Goal: Task Accomplishment & Management: Manage account settings

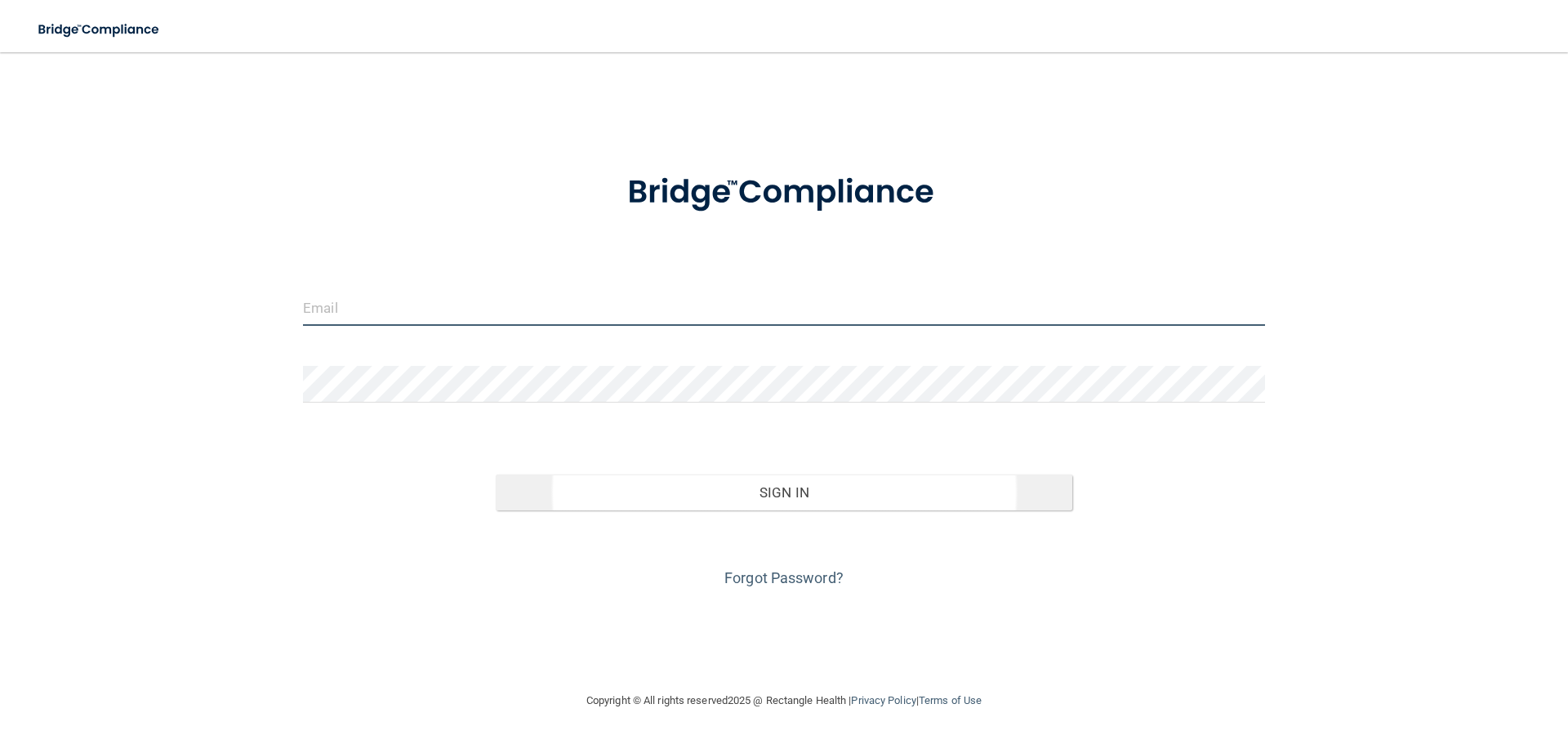
type input "[EMAIL_ADDRESS][DOMAIN_NAME]"
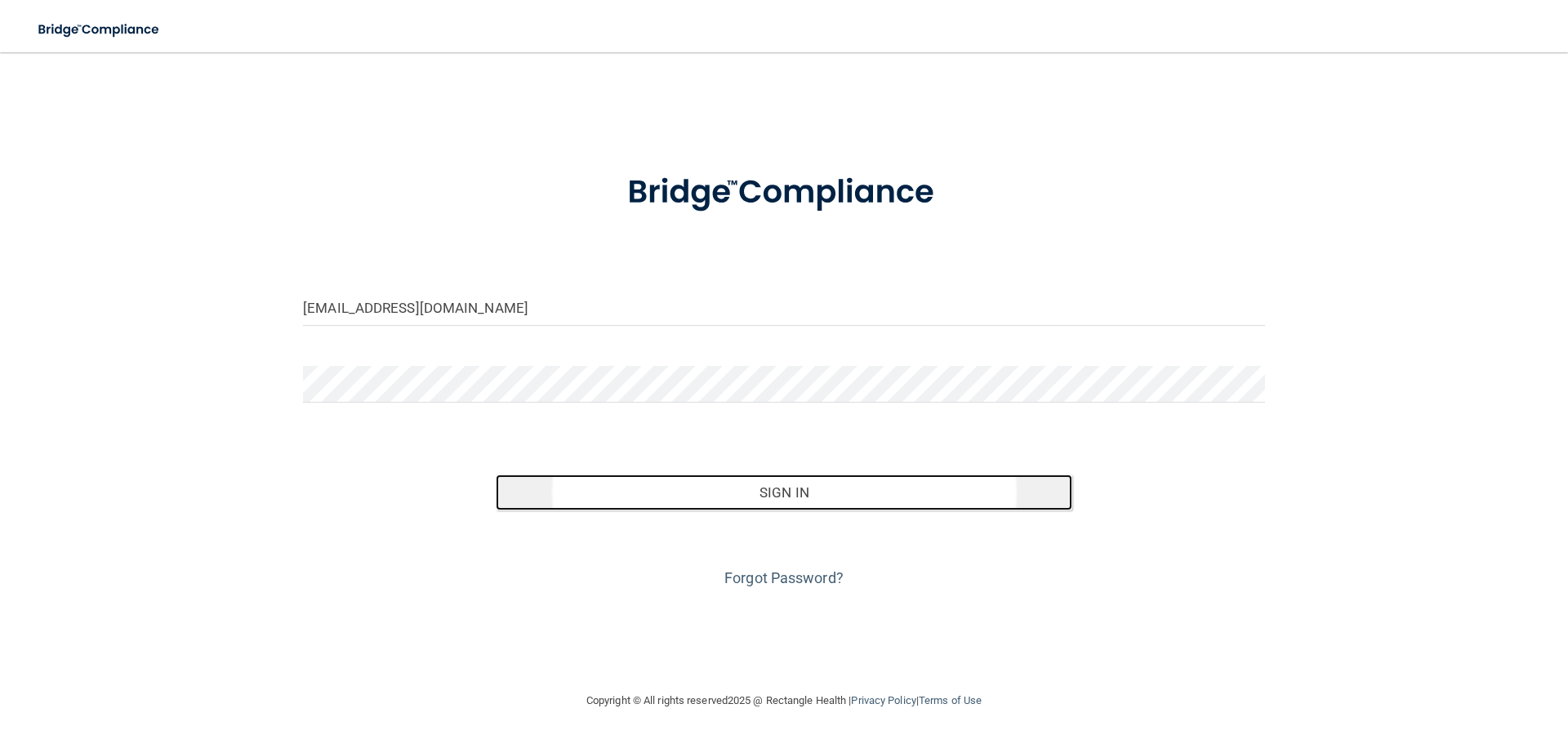
click at [807, 482] on button "Sign In" at bounding box center [784, 492] width 578 height 36
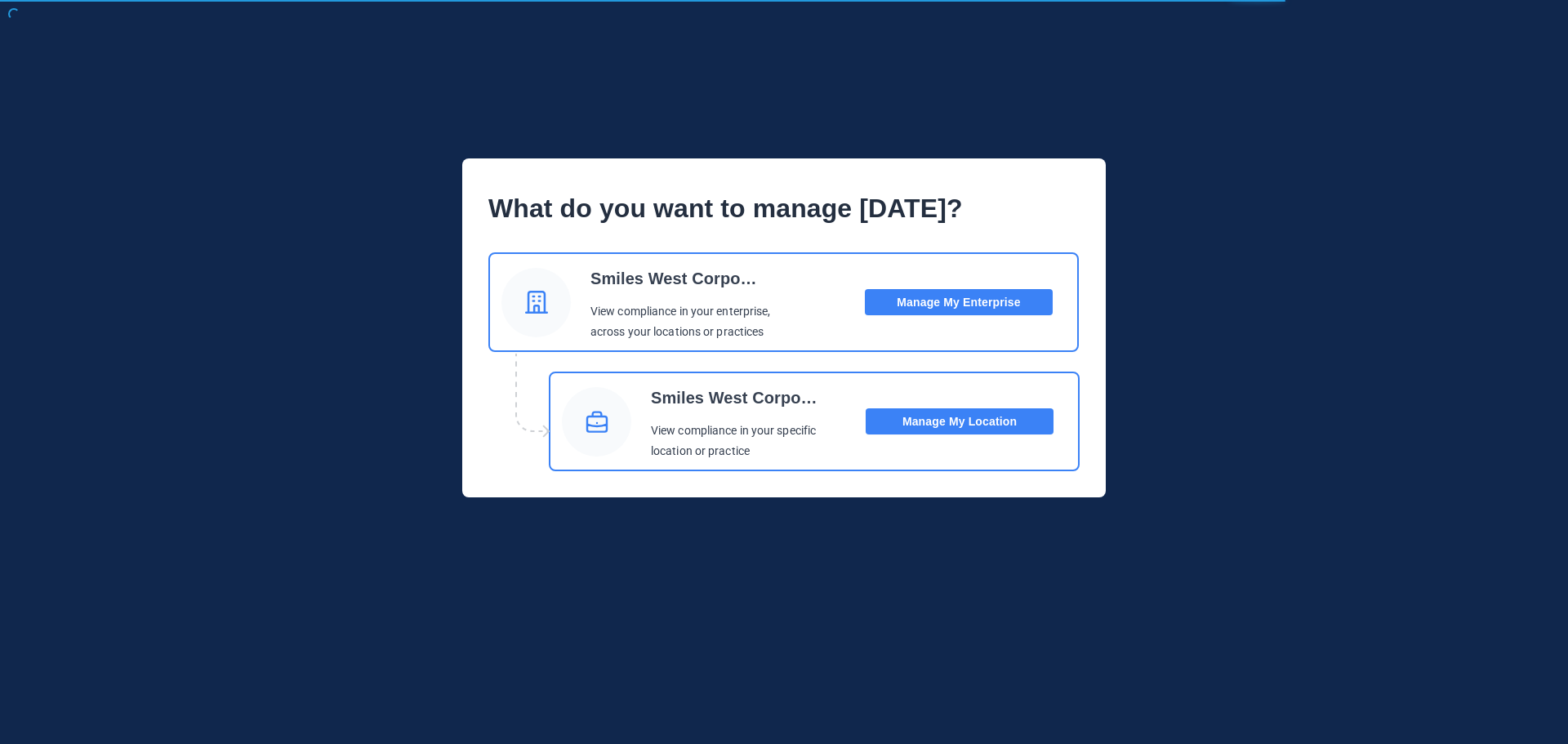
click at [943, 423] on button "Manage My Location" at bounding box center [959, 421] width 188 height 26
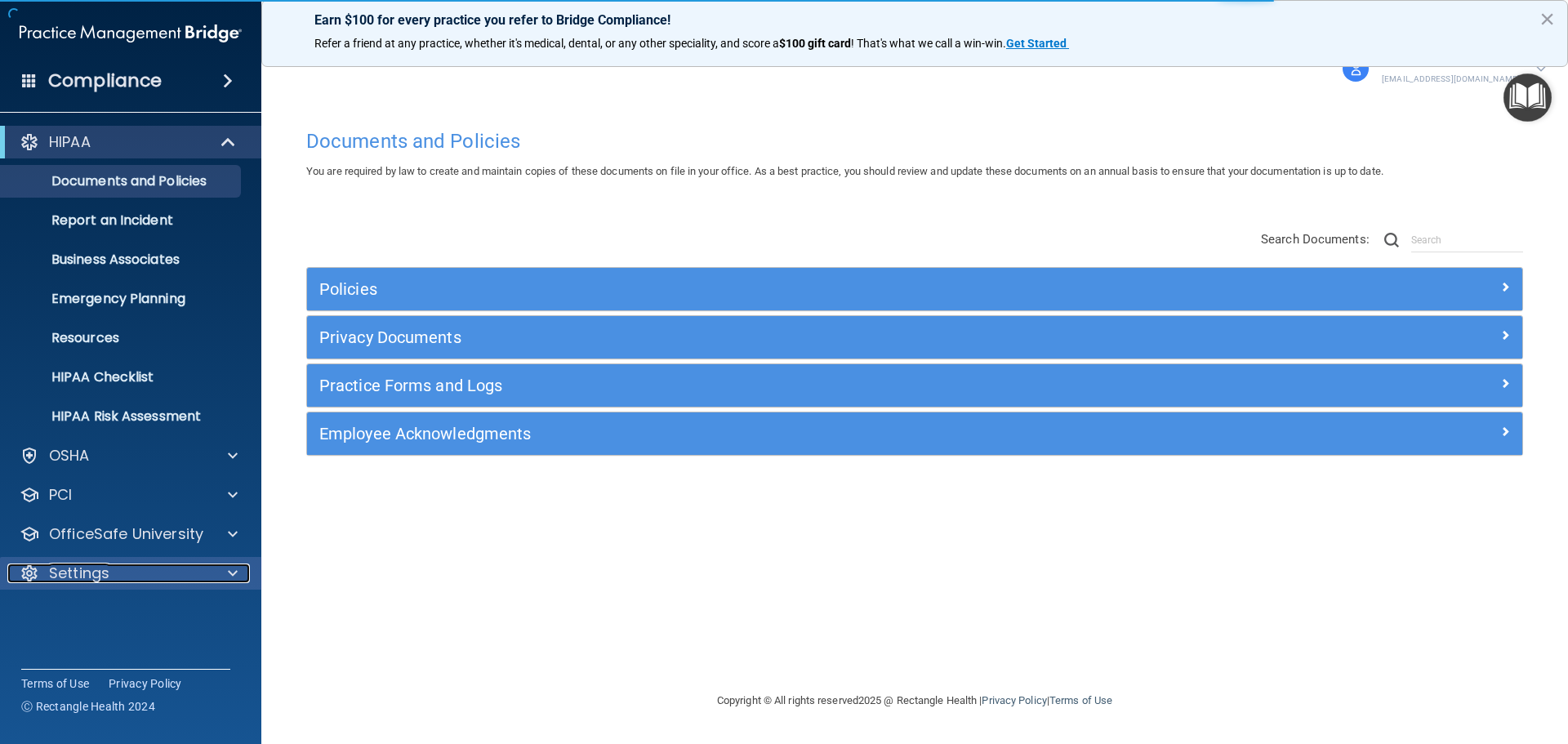
click at [122, 579] on div "Settings" at bounding box center [108, 573] width 202 height 20
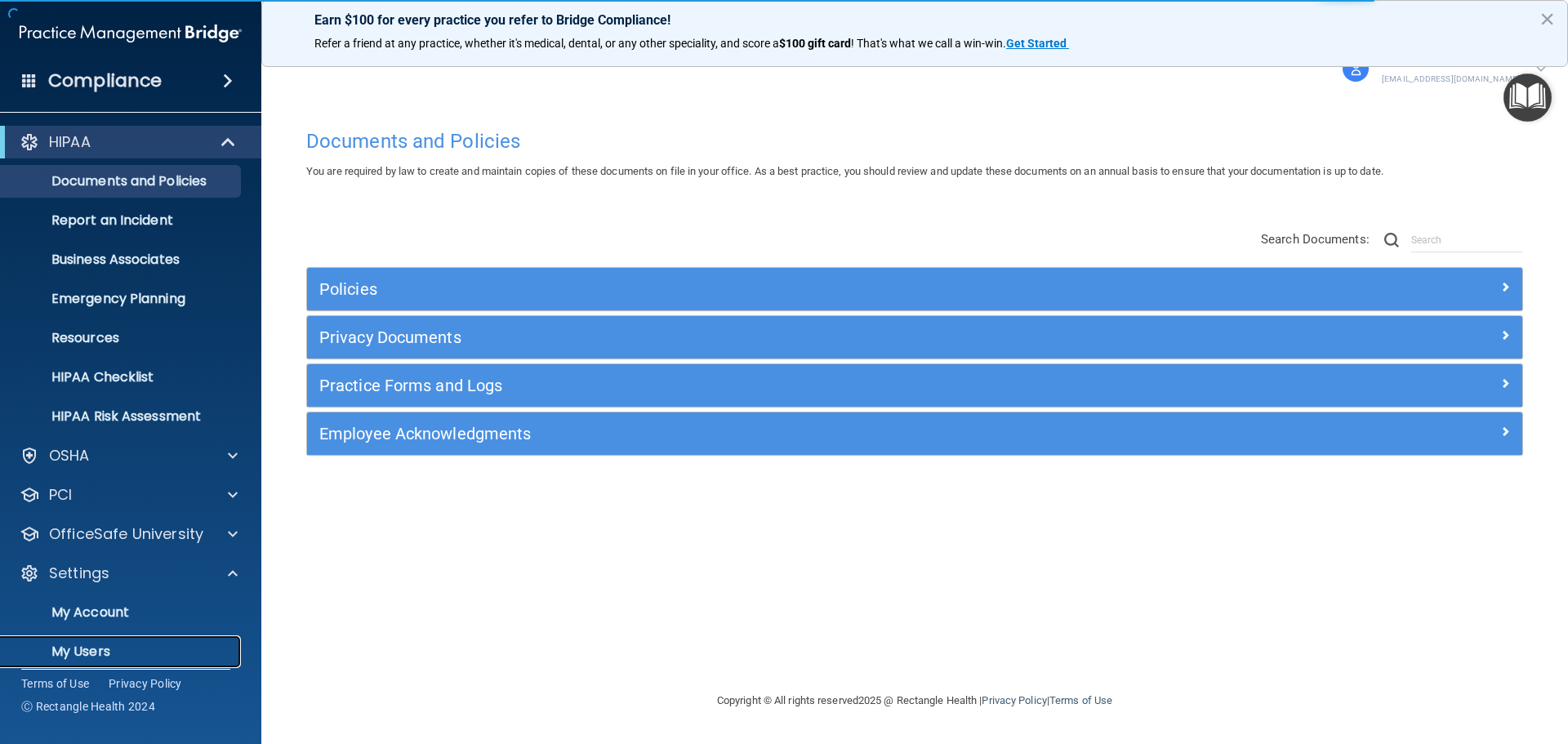
click at [101, 644] on p "My Users" at bounding box center [121, 651] width 223 height 16
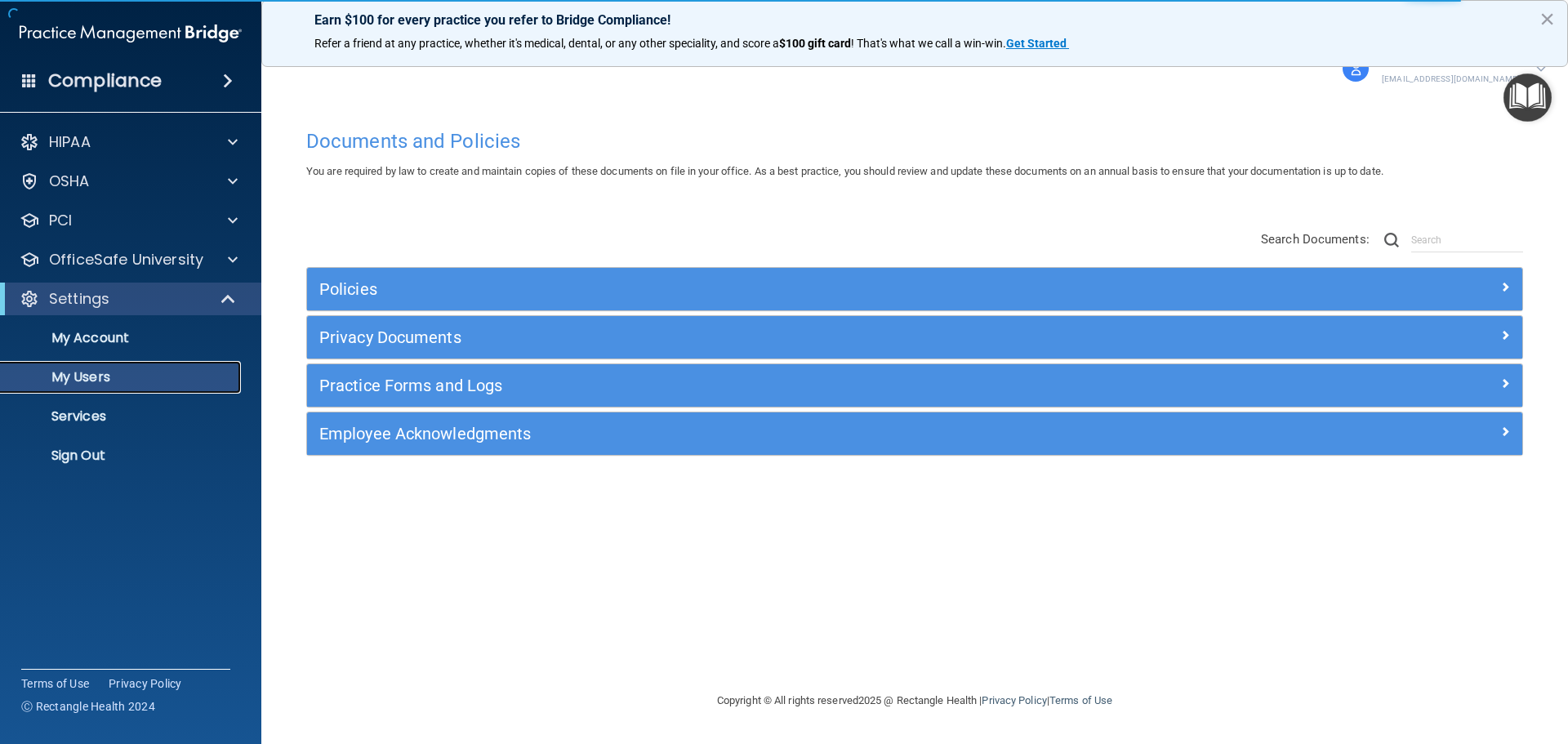
select select "20"
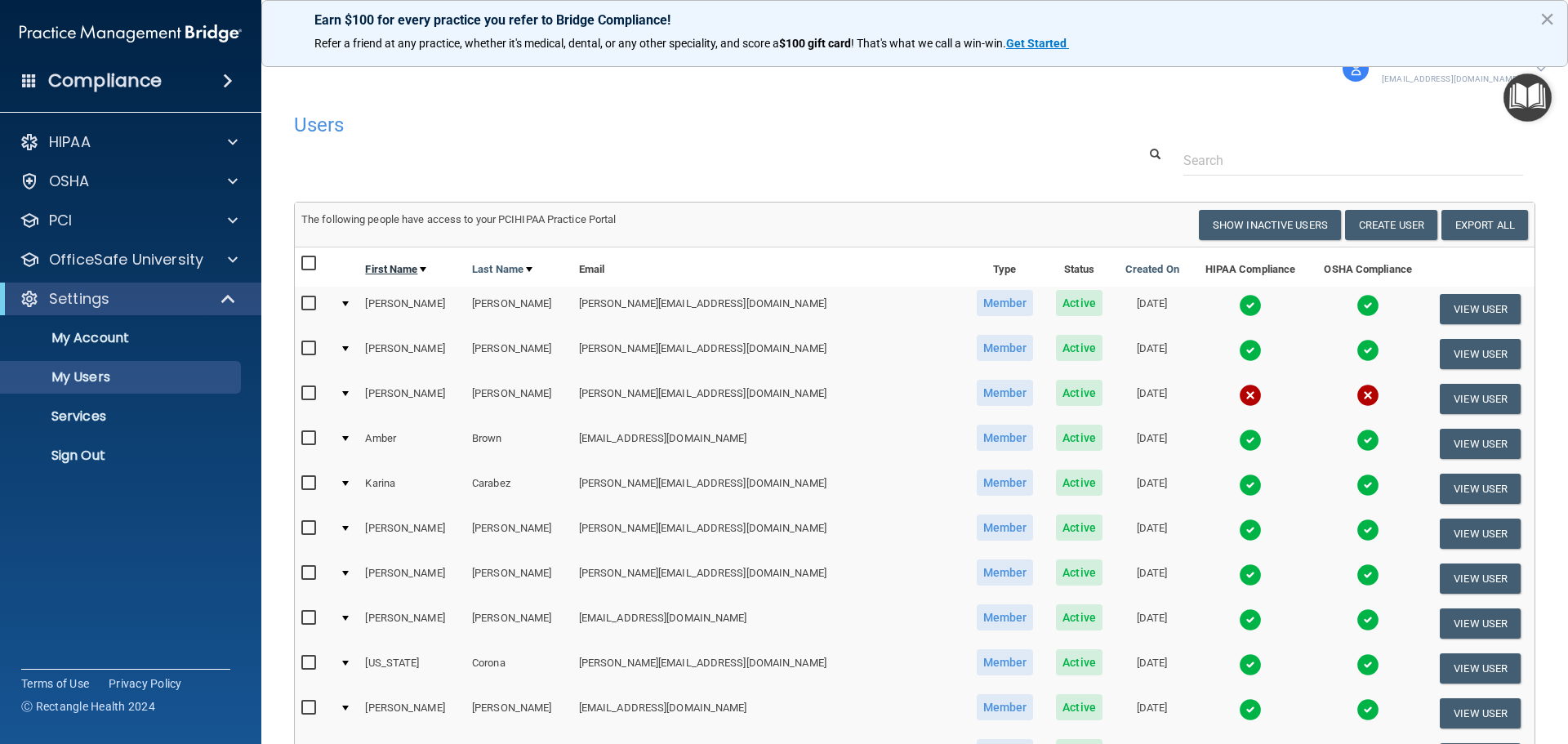
click at [409, 269] on link "First Name" at bounding box center [395, 269] width 62 height 20
select select "20"
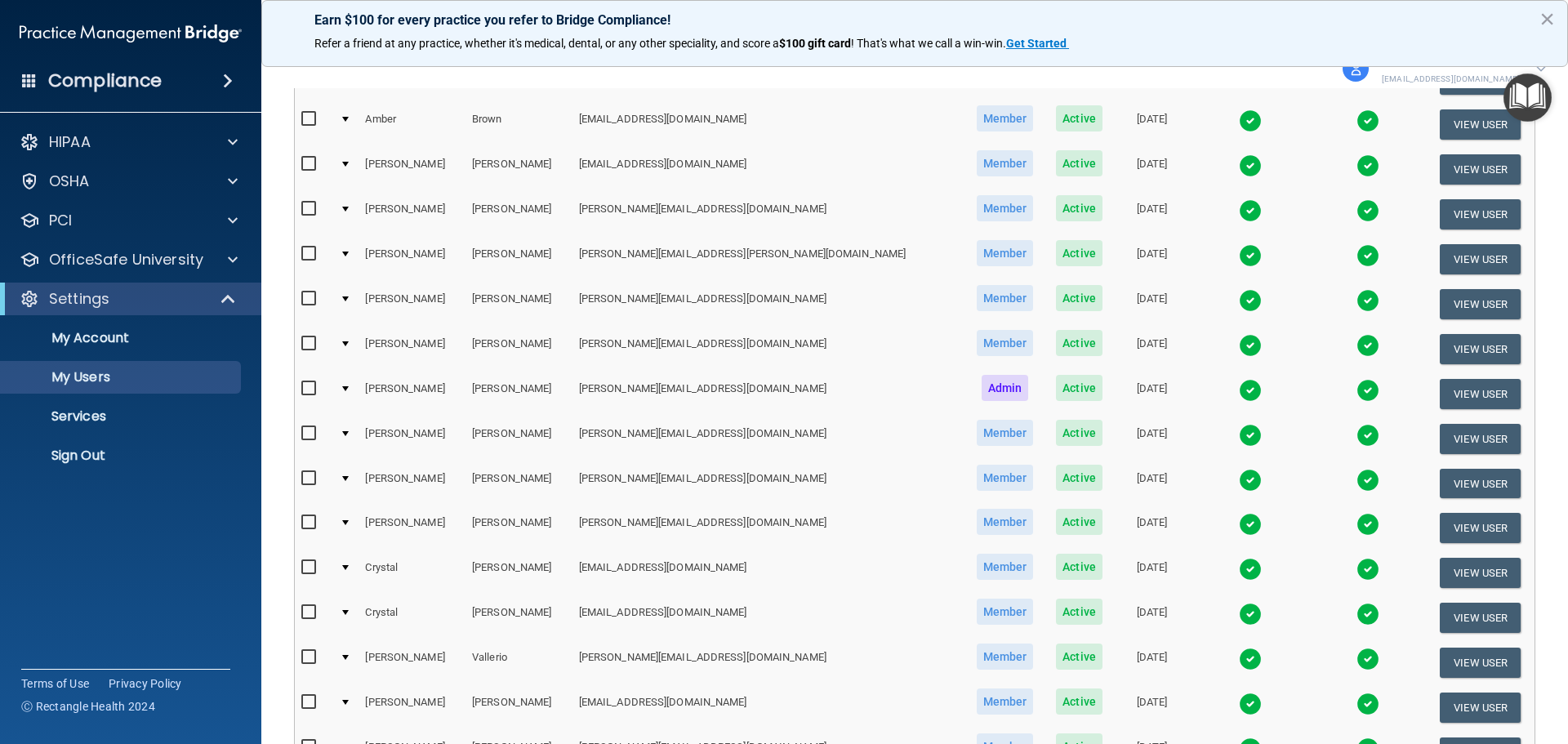
scroll to position [327, 0]
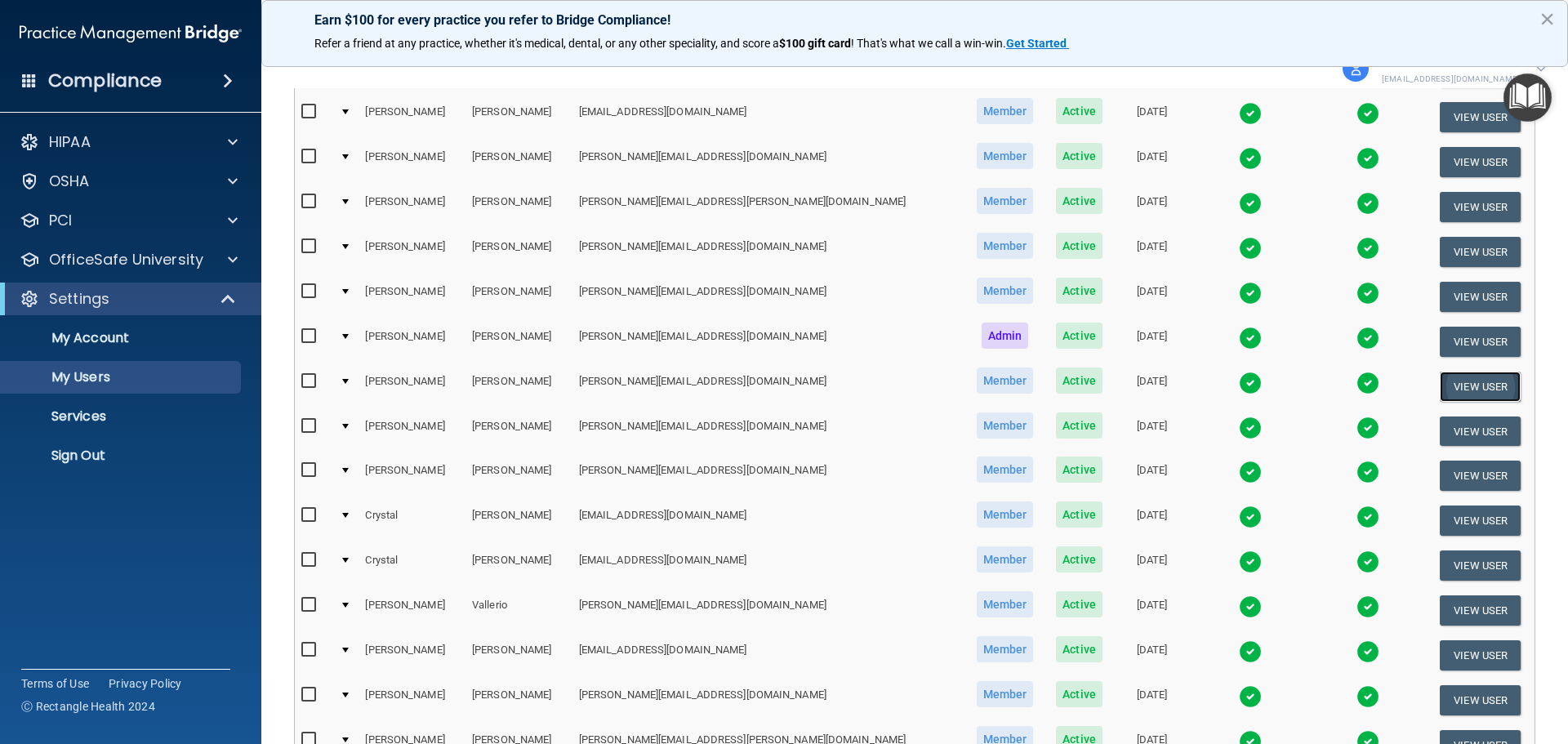
click at [1462, 382] on button "View User" at bounding box center [1480, 386] width 81 height 30
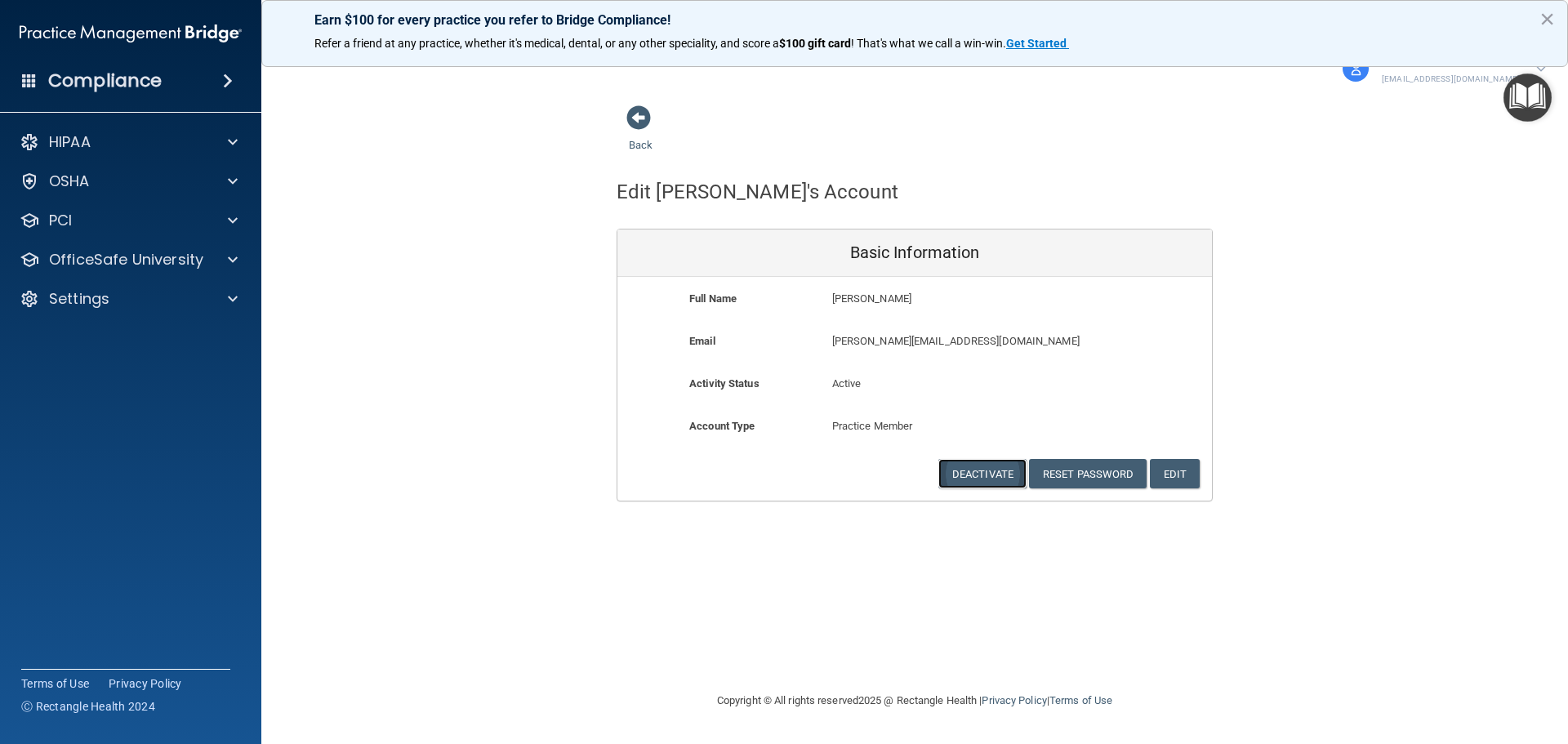
click at [986, 480] on button "Deactivate" at bounding box center [983, 473] width 88 height 30
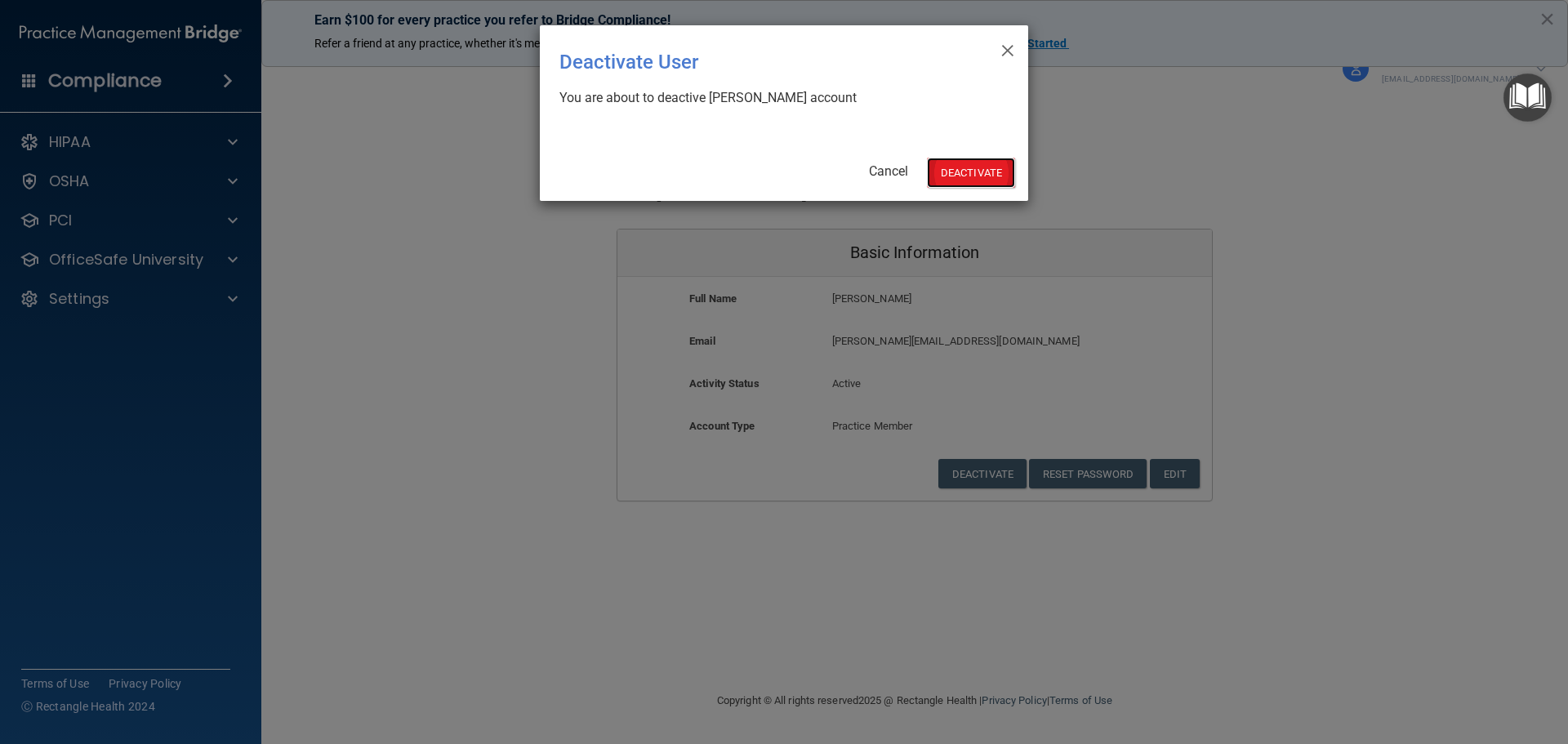
click at [942, 173] on button "Deactivate" at bounding box center [971, 173] width 88 height 30
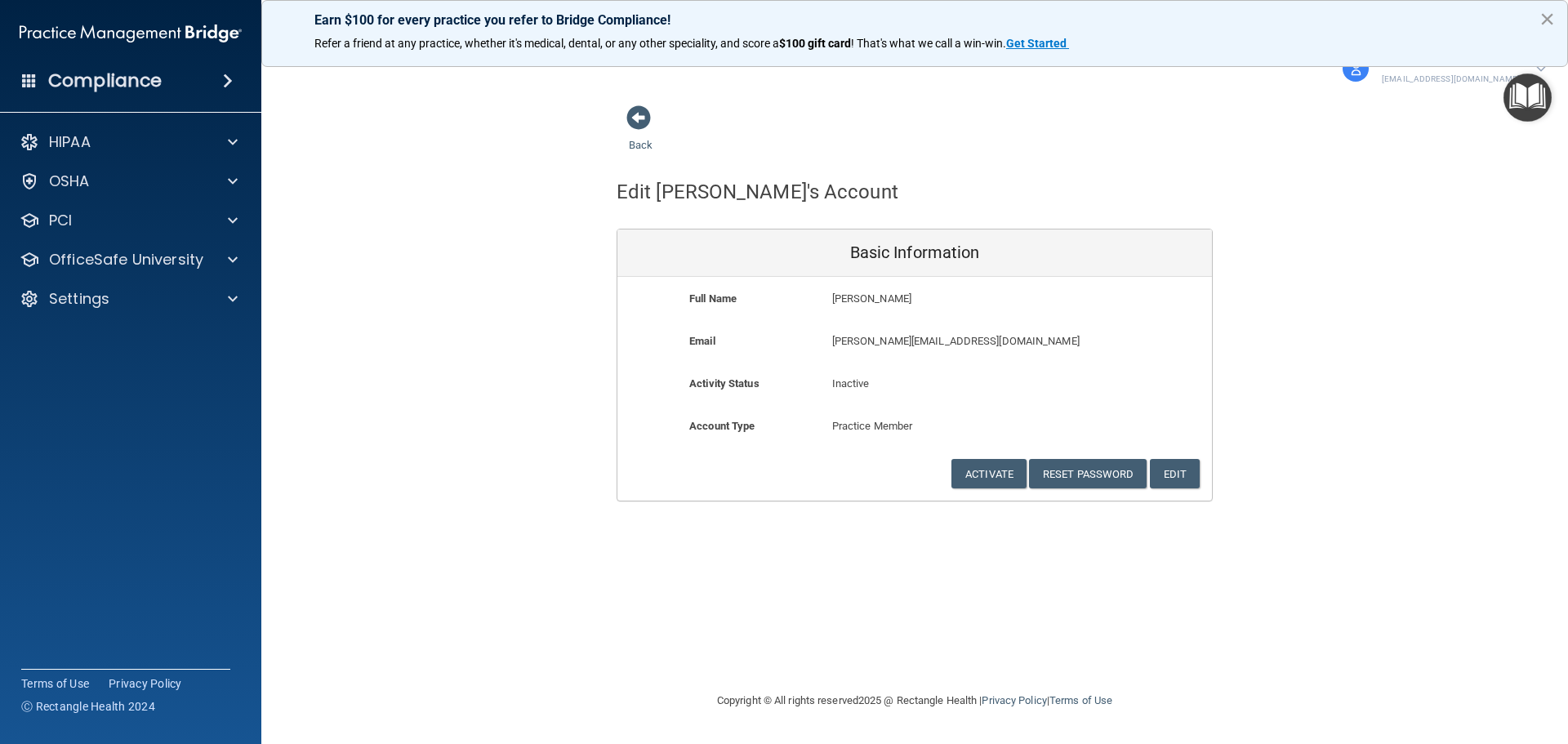
click at [1546, 15] on button "×" at bounding box center [1547, 19] width 16 height 26
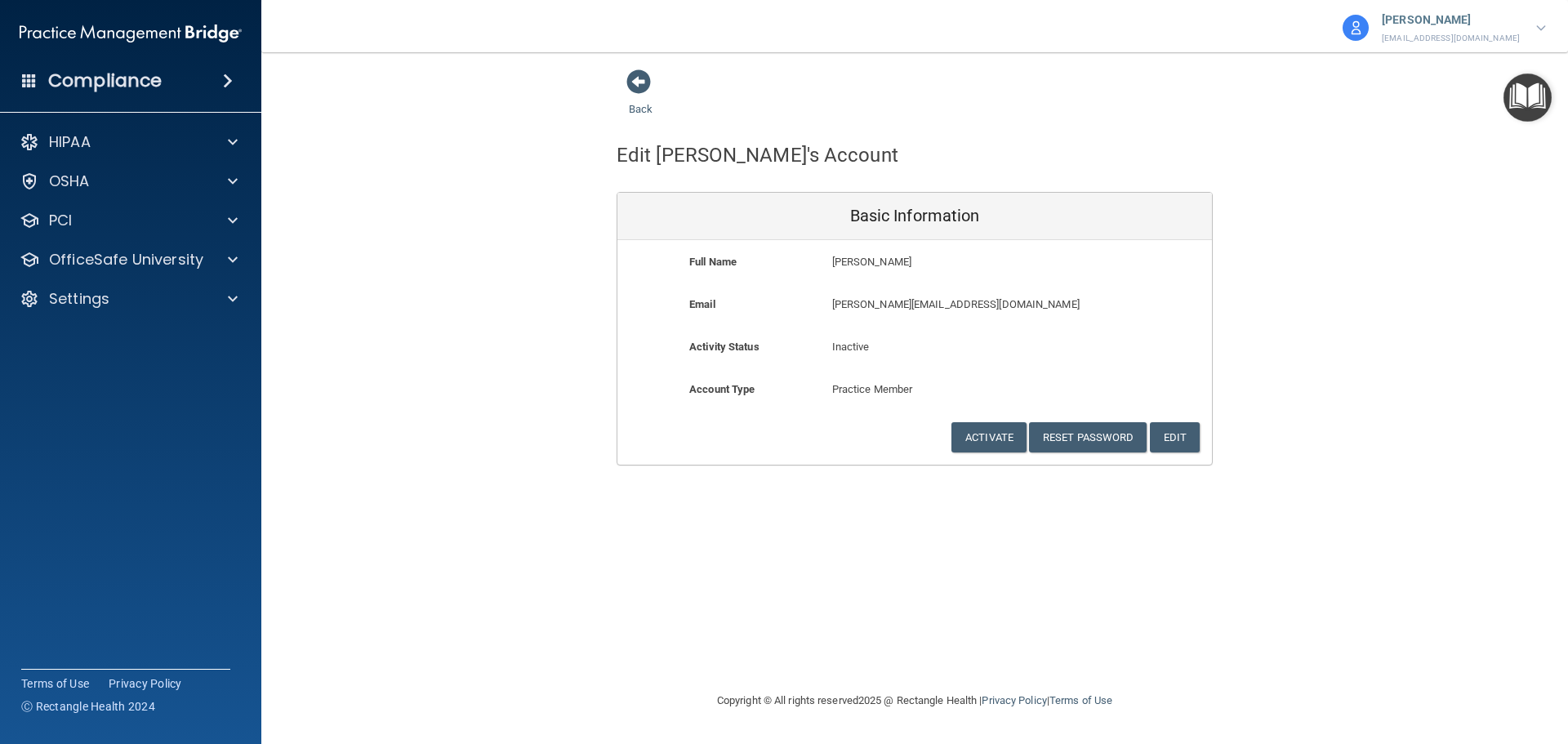
click at [1518, 25] on p "[PERSON_NAME]" at bounding box center [1450, 20] width 138 height 21
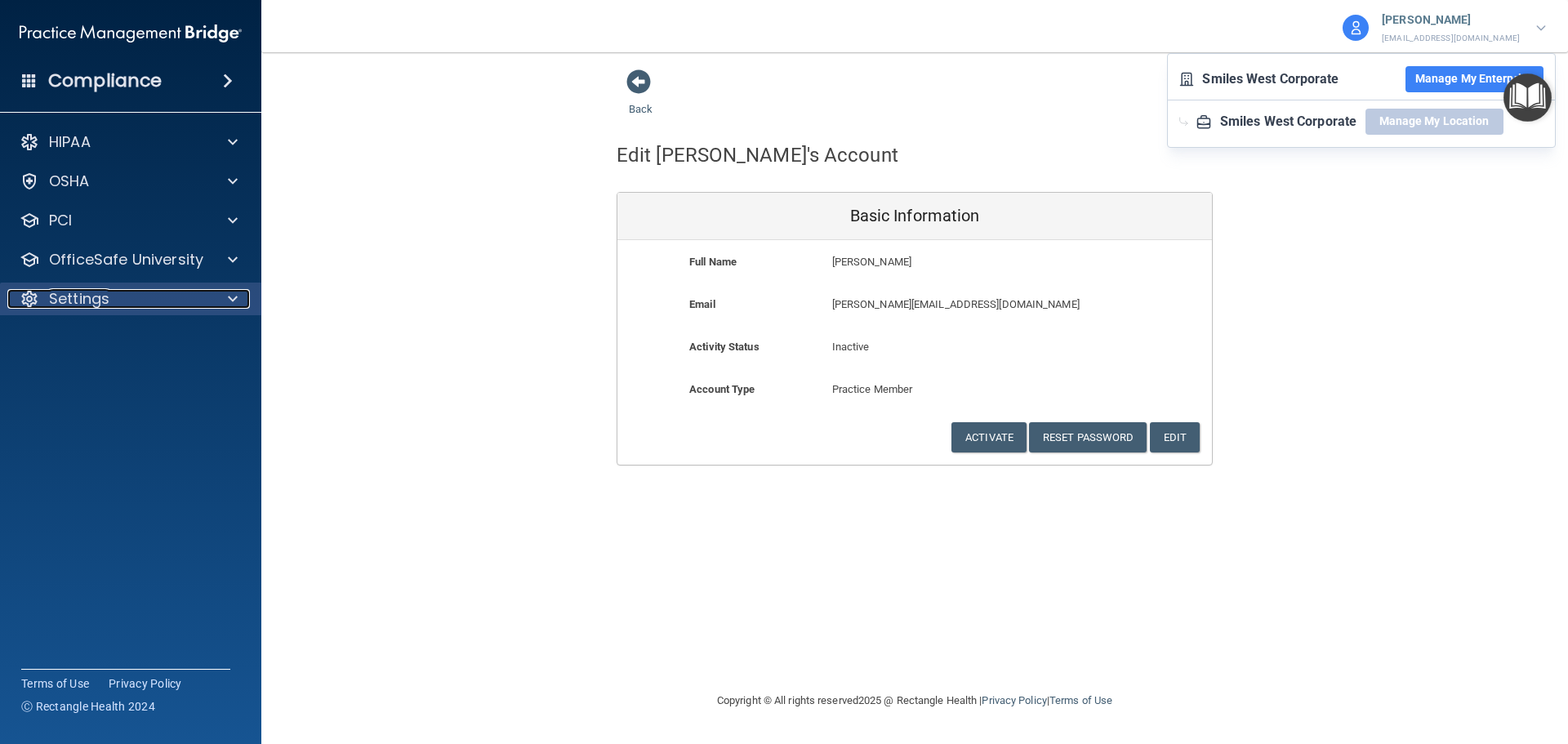
click at [56, 299] on p "Settings" at bounding box center [79, 298] width 61 height 20
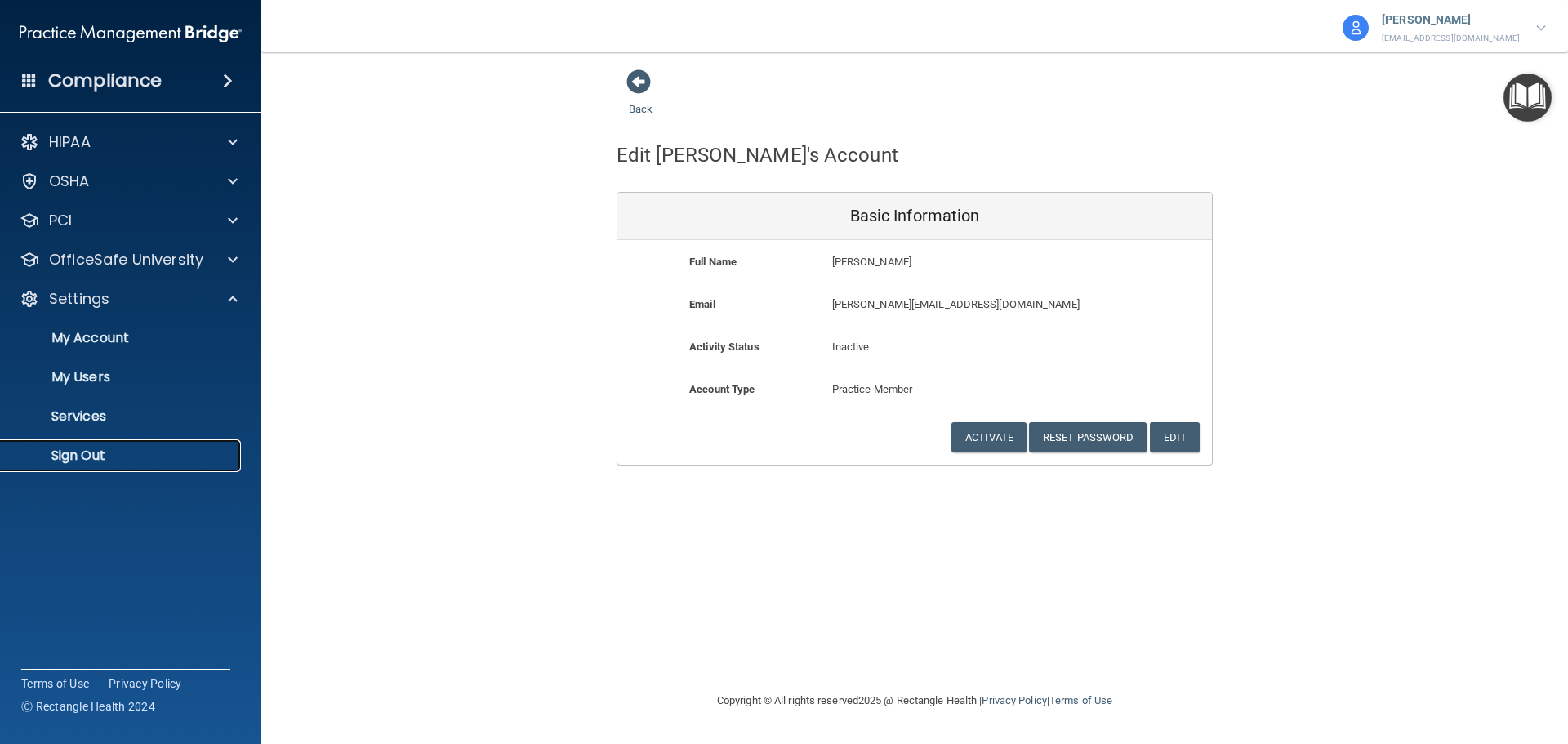
click at [41, 453] on p "Sign Out" at bounding box center [121, 455] width 223 height 16
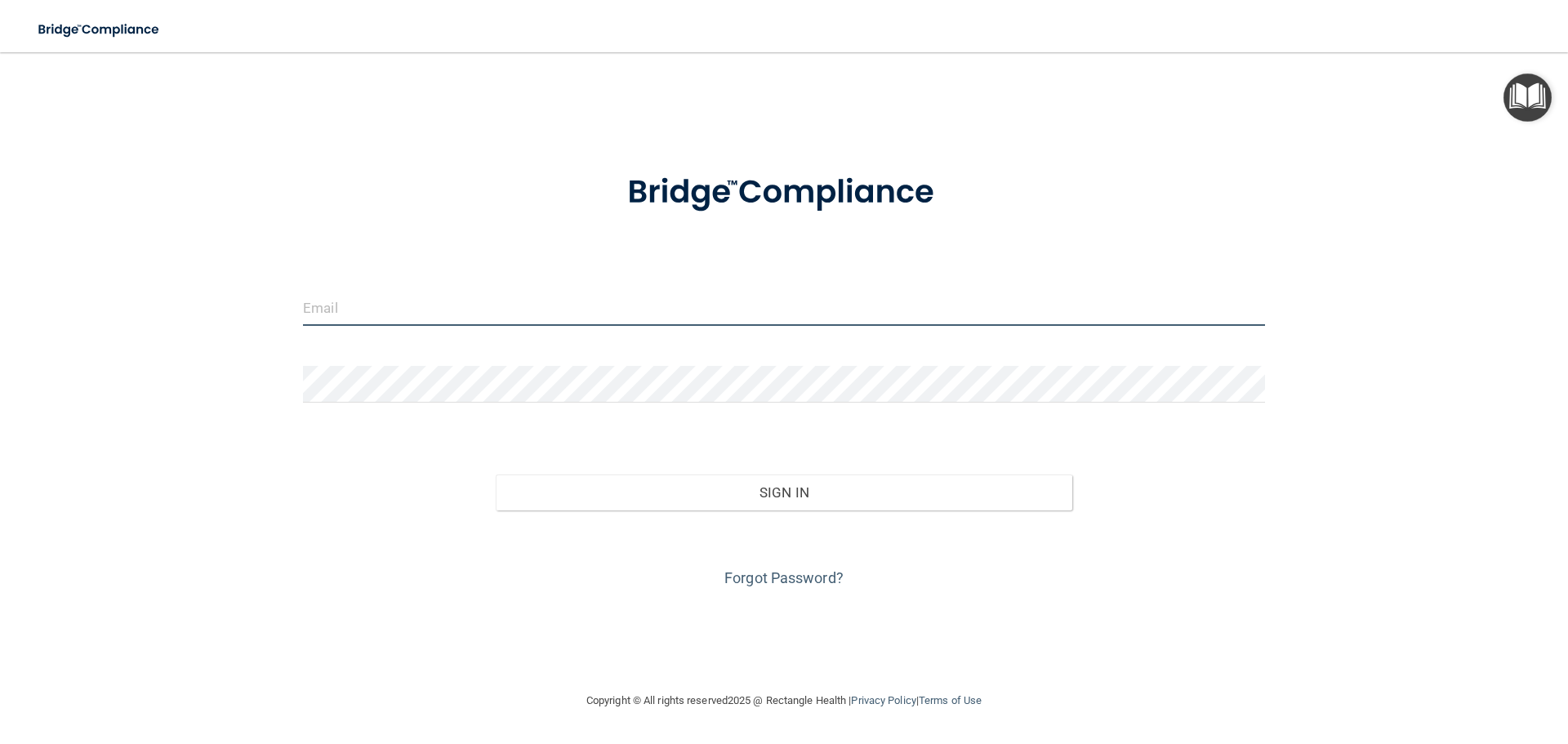
type input "[EMAIL_ADDRESS][DOMAIN_NAME]"
